Goal: Information Seeking & Learning: Find specific fact

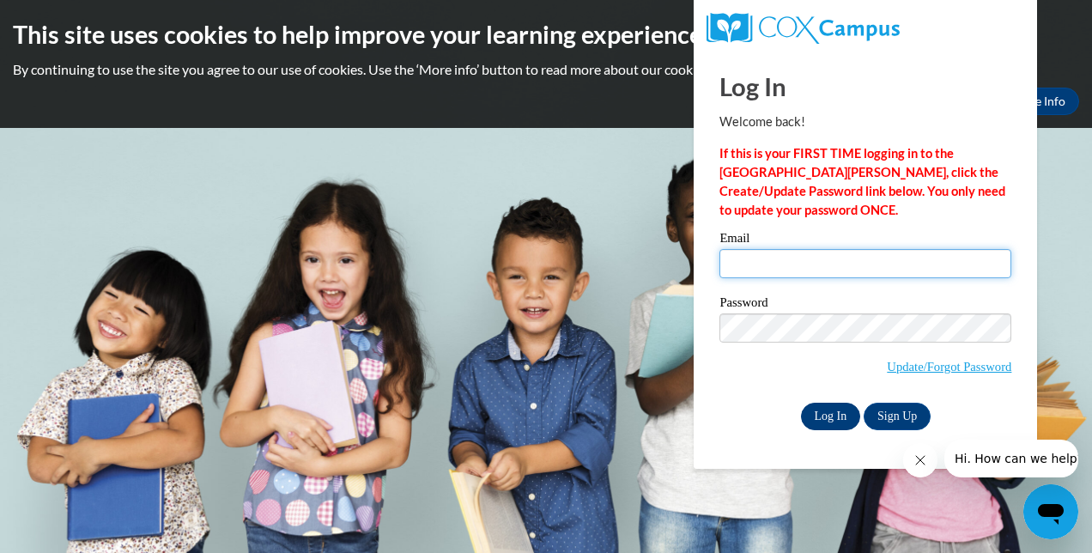
type input "joannaleonardo19@gmail.com"
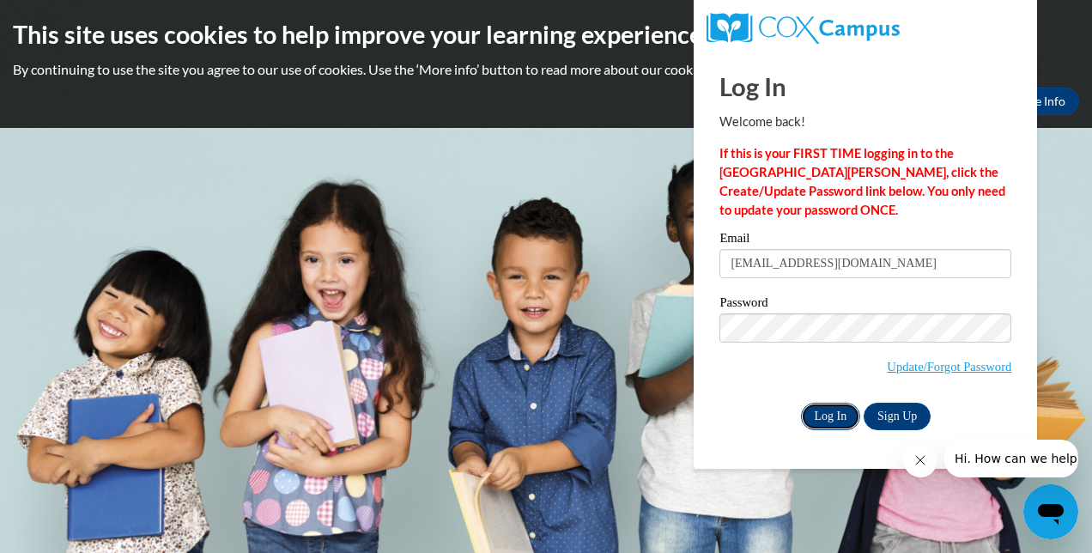
click at [820, 414] on input "Log In" at bounding box center [831, 416] width 60 height 27
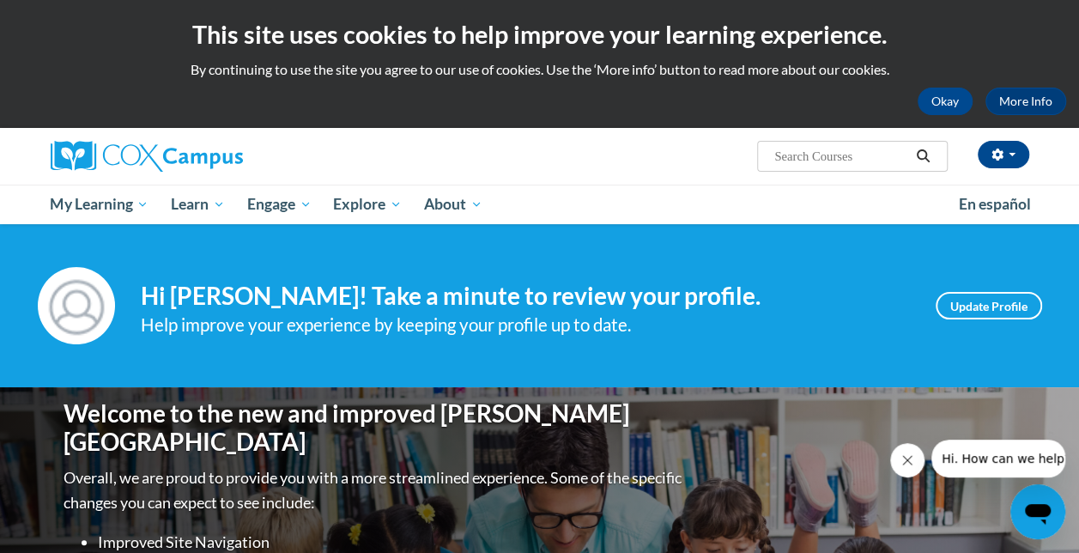
click at [819, 162] on input "Search..." at bounding box center [841, 156] width 137 height 21
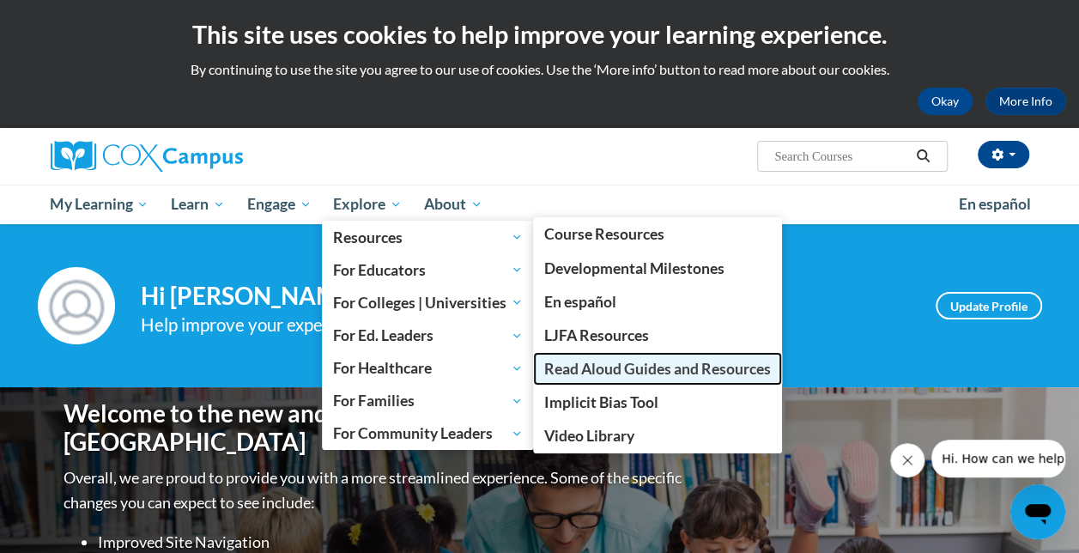
click at [642, 366] on span "Read Aloud Guides and Resources" at bounding box center [657, 369] width 227 height 18
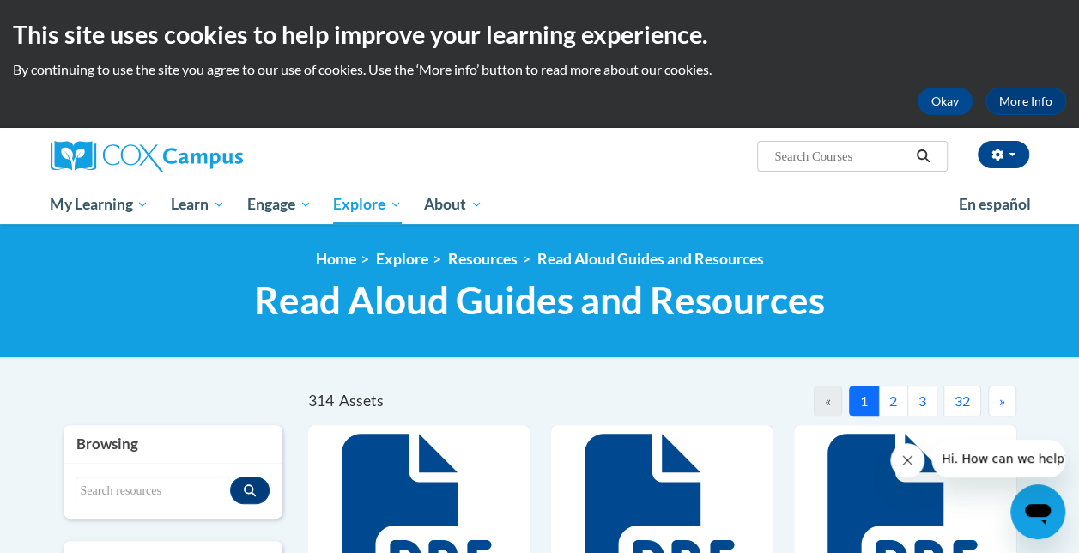
scroll to position [242, 0]
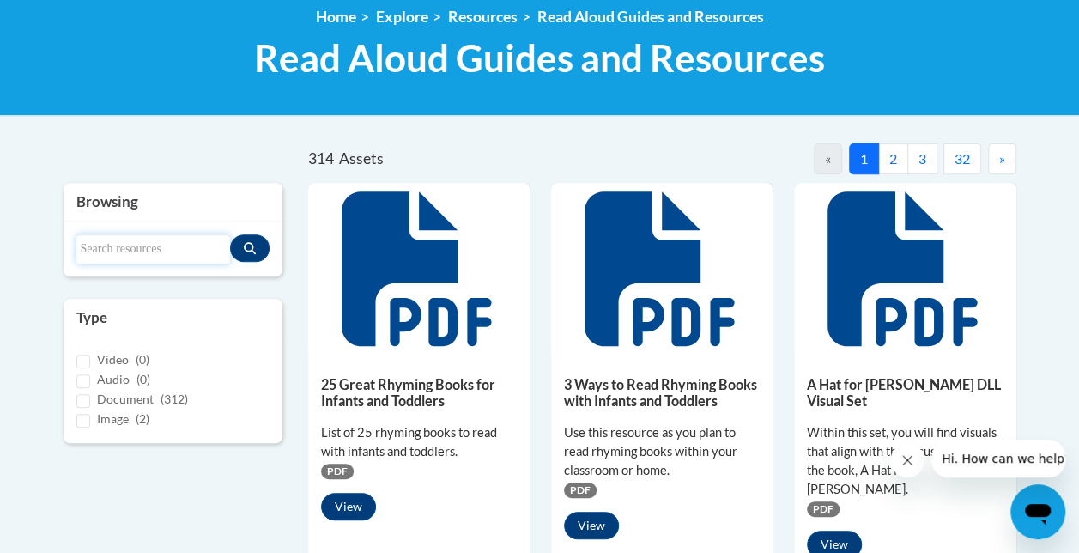
click at [180, 246] on input "Search resources" at bounding box center [153, 248] width 154 height 29
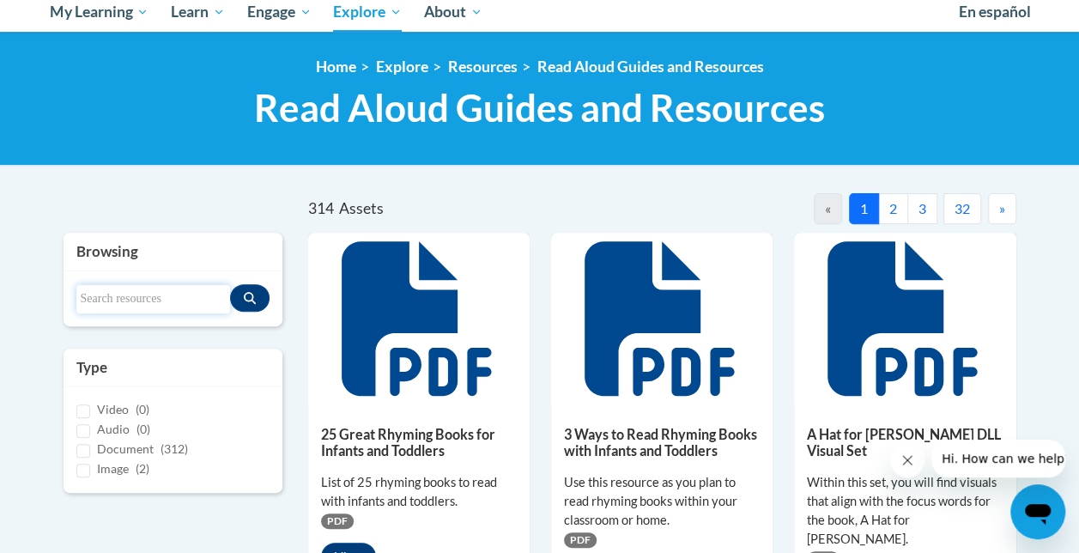
scroll to position [259, 0]
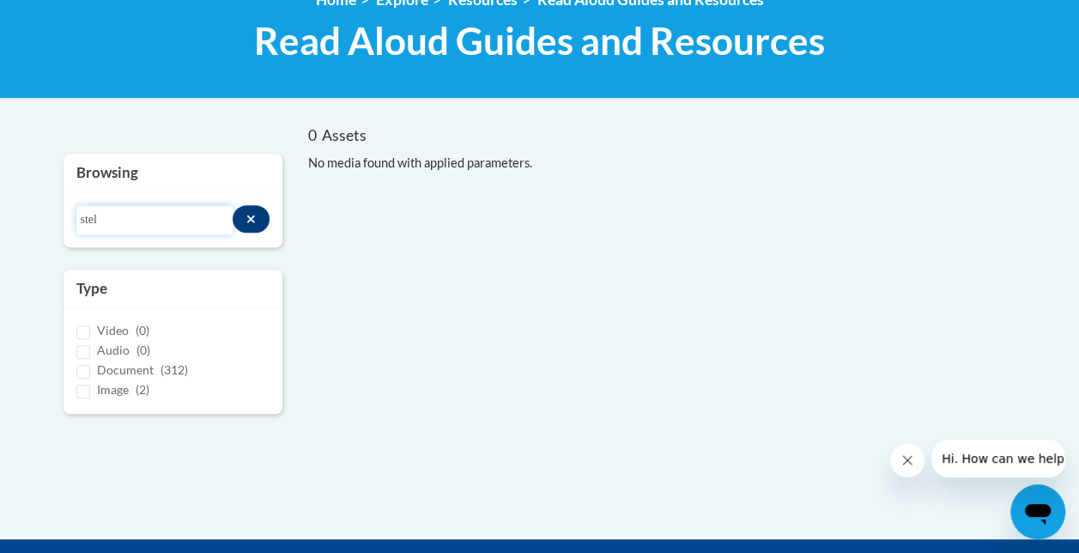
type input "stel"
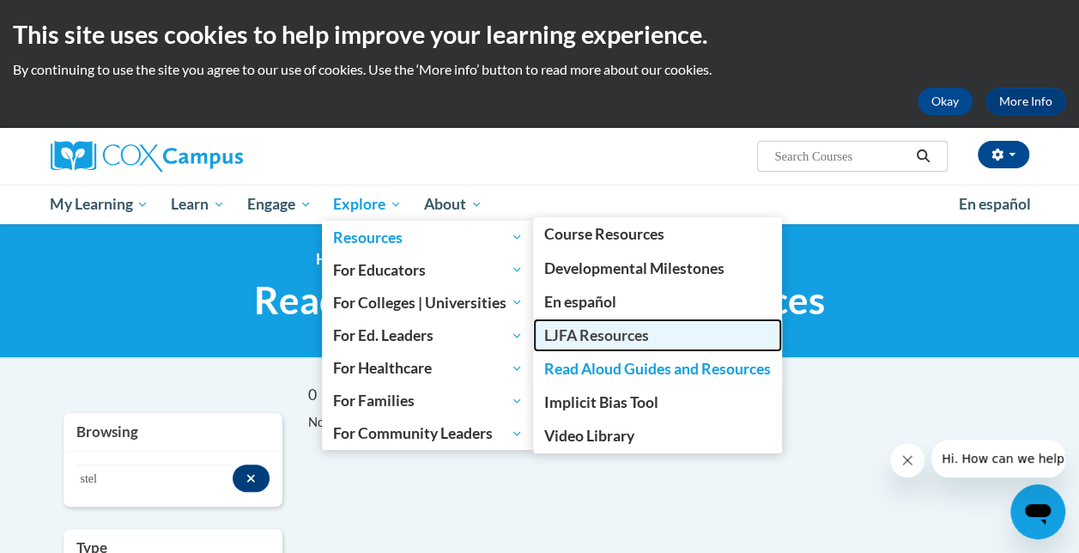
click at [653, 337] on link "LJFA Resources" at bounding box center [657, 335] width 249 height 33
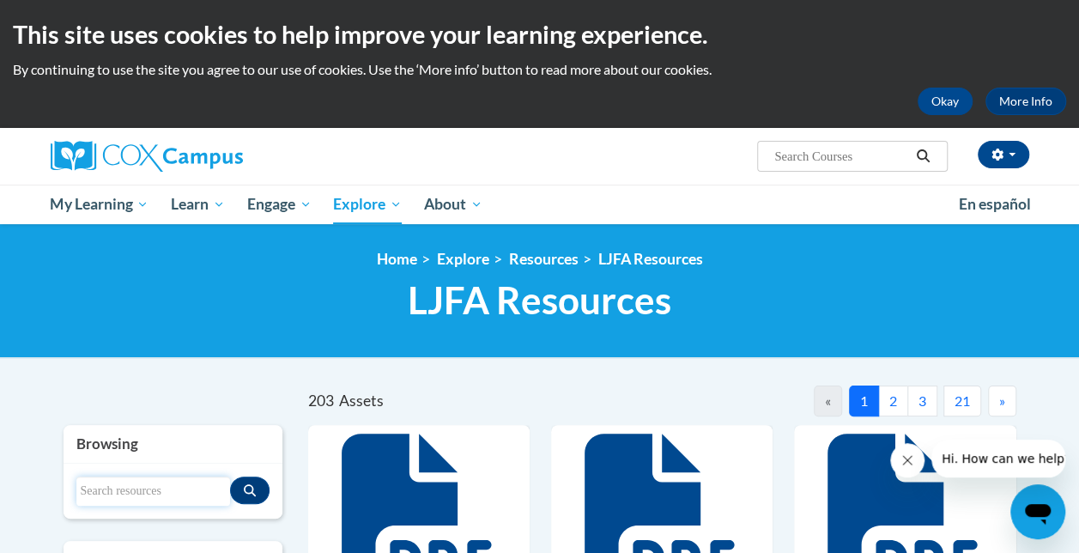
click at [145, 499] on input "Search resources" at bounding box center [153, 491] width 154 height 29
type input "stel"
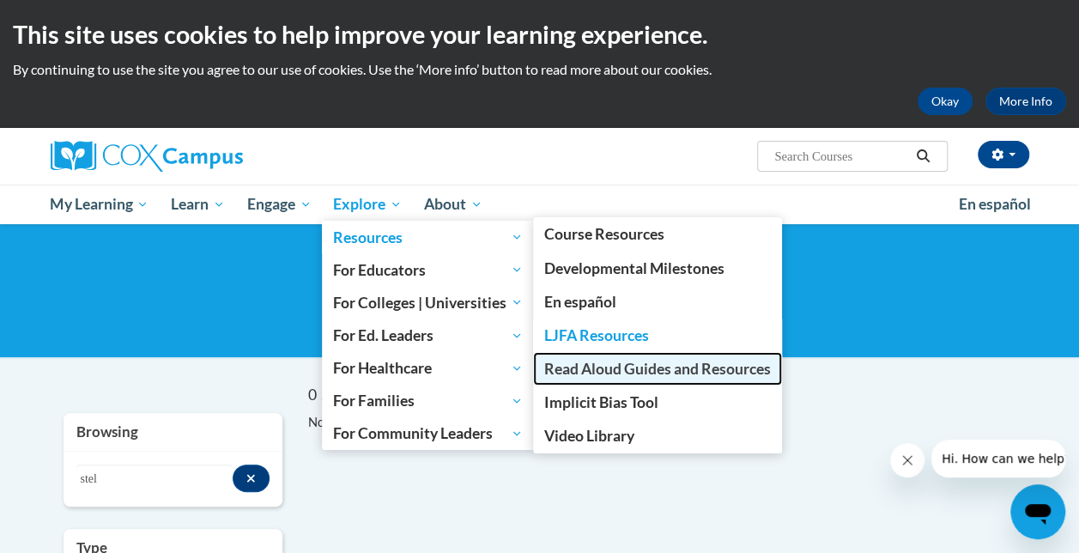
click at [700, 380] on link "Read Aloud Guides and Resources" at bounding box center [657, 368] width 249 height 33
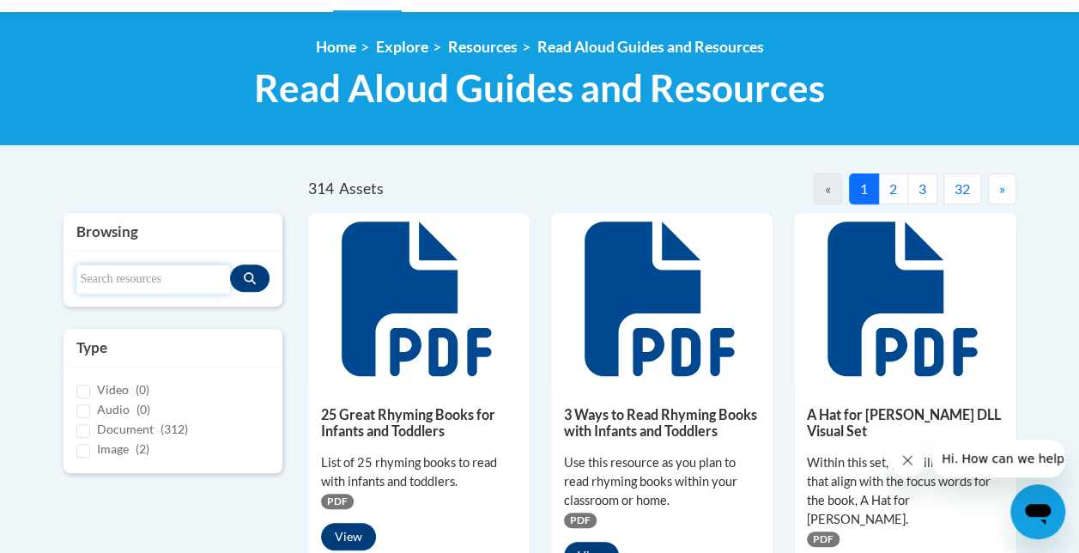
click at [161, 289] on input "Search resources" at bounding box center [153, 278] width 154 height 29
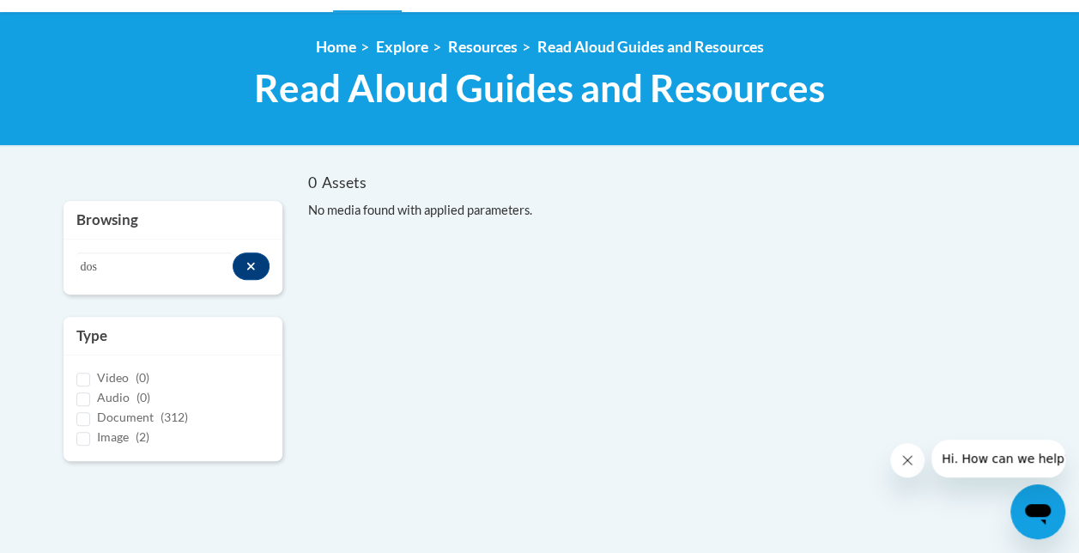
click at [161, 289] on div "Search resources dos" at bounding box center [173, 267] width 219 height 55
click at [158, 271] on input "dos" at bounding box center [154, 266] width 157 height 29
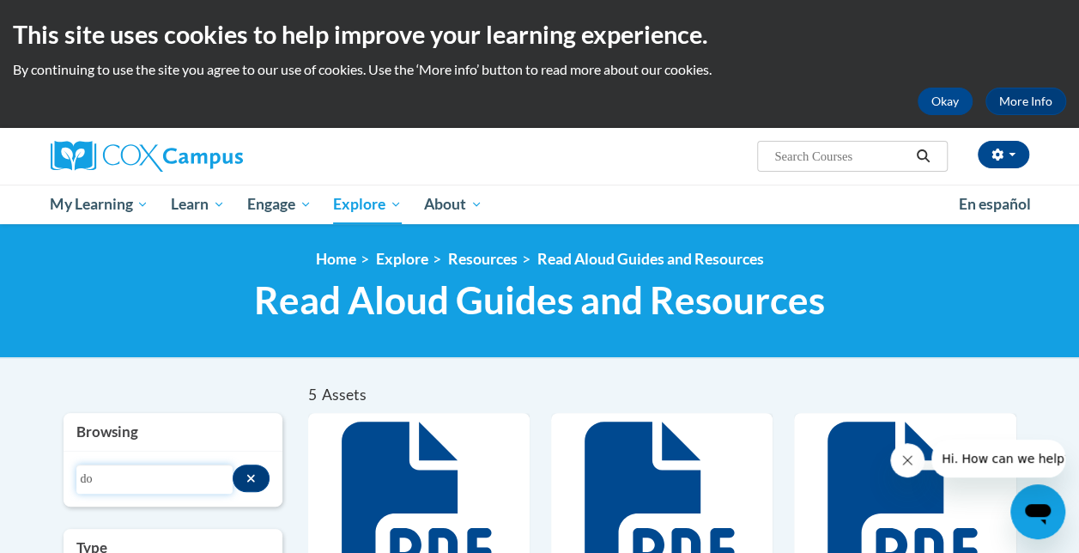
type input "d"
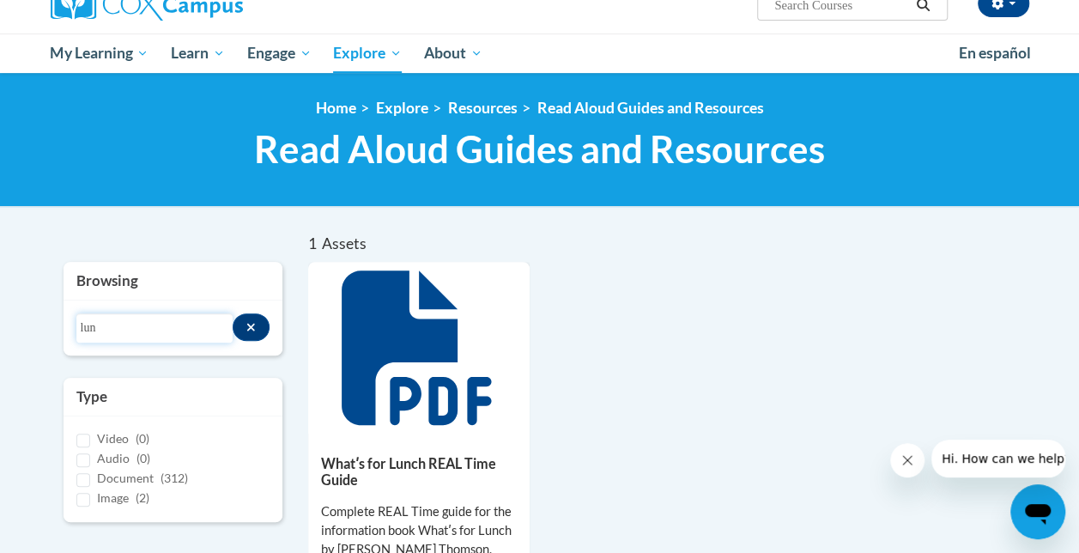
scroll to position [146, 0]
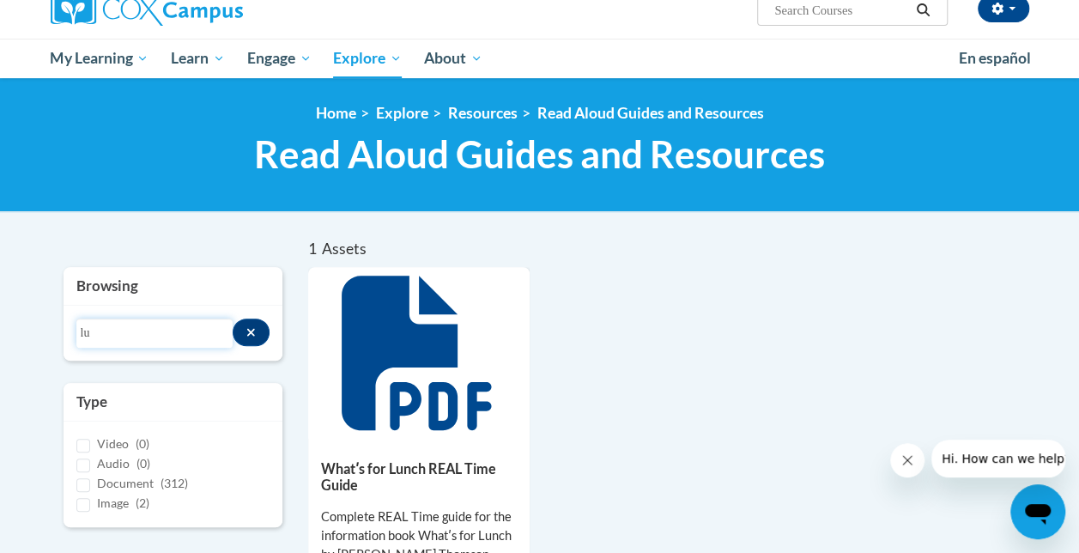
type input "l"
